Goal: Information Seeking & Learning: Learn about a topic

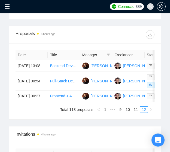
scroll to position [409, 0]
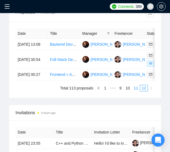
click at [134, 91] on link "11" at bounding box center [136, 88] width 8 height 6
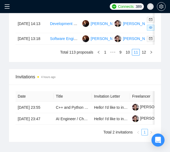
scroll to position [537, 0]
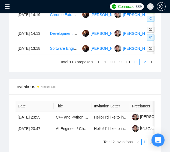
click at [142, 65] on link "12" at bounding box center [144, 62] width 8 height 6
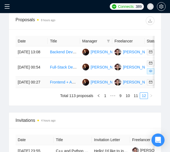
scroll to position [394, 0]
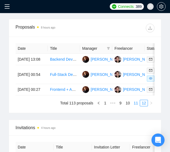
click at [136, 106] on link "11" at bounding box center [136, 103] width 8 height 6
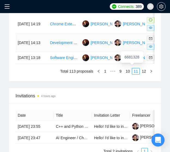
scroll to position [530, 0]
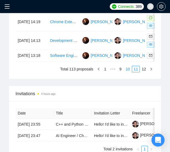
click at [129, 72] on link "10" at bounding box center [128, 69] width 8 height 6
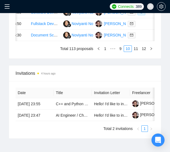
scroll to position [527, 0]
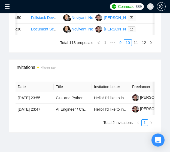
click at [122, 46] on link "9" at bounding box center [120, 43] width 6 height 6
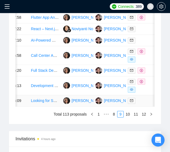
scroll to position [507, 0]
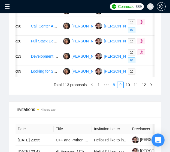
click at [115, 88] on link "8" at bounding box center [114, 85] width 6 height 6
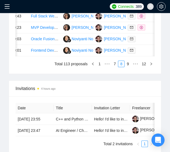
scroll to position [506, 0]
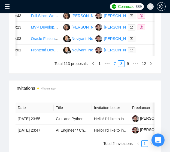
click at [115, 67] on link "7" at bounding box center [114, 64] width 6 height 6
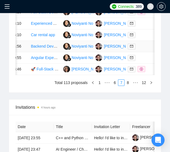
scroll to position [0, 0]
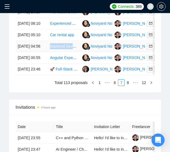
drag, startPoint x: 45, startPoint y: 84, endPoint x: 77, endPoint y: 85, distance: 31.3
click at [77, 52] on tr "[DATE] 04:56 Backend Developer Needed for API Integration Noviyanti [PERSON_NAM…" at bounding box center [110, 46] width 190 height 11
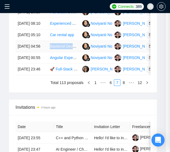
copy tr "04:56 Backend Develo"
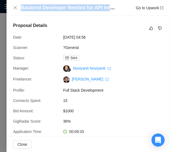
drag, startPoint x: 21, startPoint y: 7, endPoint x: 113, endPoint y: 11, distance: 92.2
click at [113, 11] on h4 "Backend Developer Needed for API Integration" at bounding box center [68, 7] width 95 height 7
copy h4 "Backend Developer Needed for API Integr"
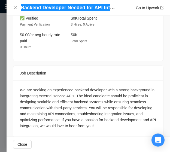
scroll to position [535, 0]
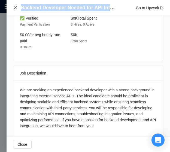
click at [15, 6] on icon "close" at bounding box center [15, 7] width 4 height 4
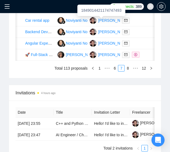
scroll to position [502, 0]
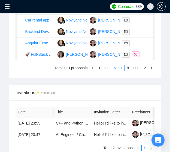
click at [116, 71] on link "6" at bounding box center [114, 68] width 6 height 6
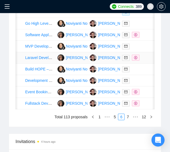
scroll to position [506, 0]
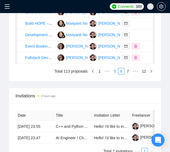
click at [116, 74] on link "5" at bounding box center [114, 71] width 6 height 6
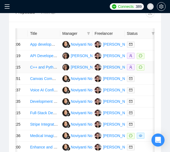
scroll to position [0, 0]
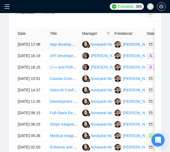
click at [35, 45] on td "[DATE] 17:06" at bounding box center [31, 44] width 32 height 11
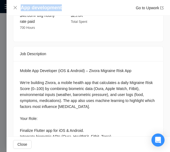
drag, startPoint x: 20, startPoint y: 7, endPoint x: 61, endPoint y: 10, distance: 40.6
click at [61, 10] on div "App development Go to Upwork" at bounding box center [88, 7] width 150 height 7
copy h4 "App development"
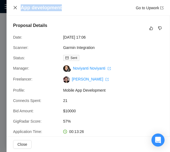
click at [14, 9] on icon "close" at bounding box center [15, 7] width 4 height 4
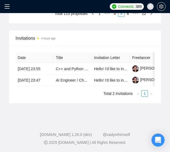
scroll to position [569, 0]
click at [115, 17] on link "4" at bounding box center [114, 14] width 6 height 6
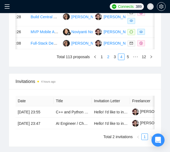
scroll to position [520, 0]
click at [115, 60] on link "3" at bounding box center [114, 57] width 6 height 6
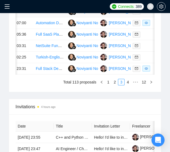
scroll to position [504, 0]
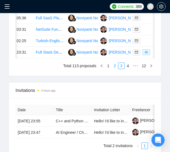
click at [116, 69] on link "2" at bounding box center [114, 66] width 6 height 6
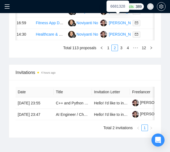
scroll to position [534, 0]
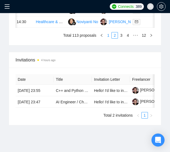
click at [108, 38] on link "1" at bounding box center [108, 35] width 6 height 6
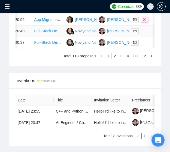
scroll to position [0, 0]
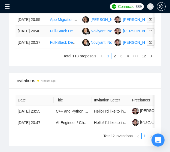
click at [30, 37] on td "[DATE] 20:40" at bounding box center [31, 31] width 32 height 11
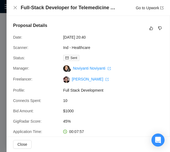
scroll to position [10, 0]
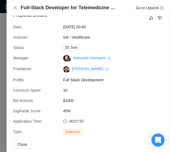
click at [15, 11] on div "Full-Stack Developer for Telemedicine App (Android, iOS & Web) Go to Upwork" at bounding box center [88, 7] width 150 height 7
click at [15, 8] on icon "close" at bounding box center [15, 7] width 3 height 3
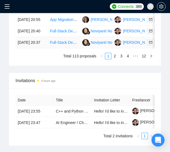
click at [32, 48] on td "[DATE] 20:37" at bounding box center [31, 42] width 32 height 11
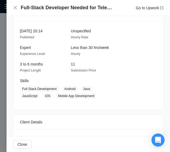
scroll to position [443, 0]
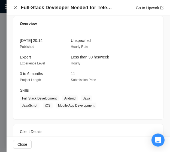
click at [14, 6] on icon "close" at bounding box center [15, 7] width 3 height 3
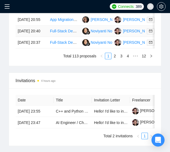
click at [26, 37] on td "[DATE] 20:40" at bounding box center [31, 31] width 32 height 11
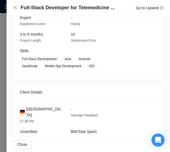
scroll to position [430, 0]
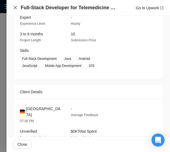
click at [14, 7] on icon "close" at bounding box center [15, 7] width 4 height 4
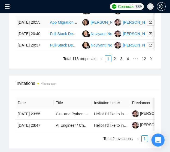
scroll to position [511, 0]
click at [27, 51] on td "[DATE] 20:37" at bounding box center [31, 45] width 32 height 11
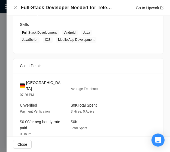
scroll to position [519, 0]
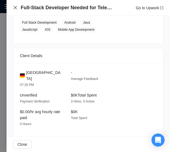
click at [13, 9] on icon "close" at bounding box center [15, 7] width 4 height 4
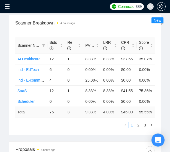
scroll to position [270, 0]
